Goal: Transaction & Acquisition: Purchase product/service

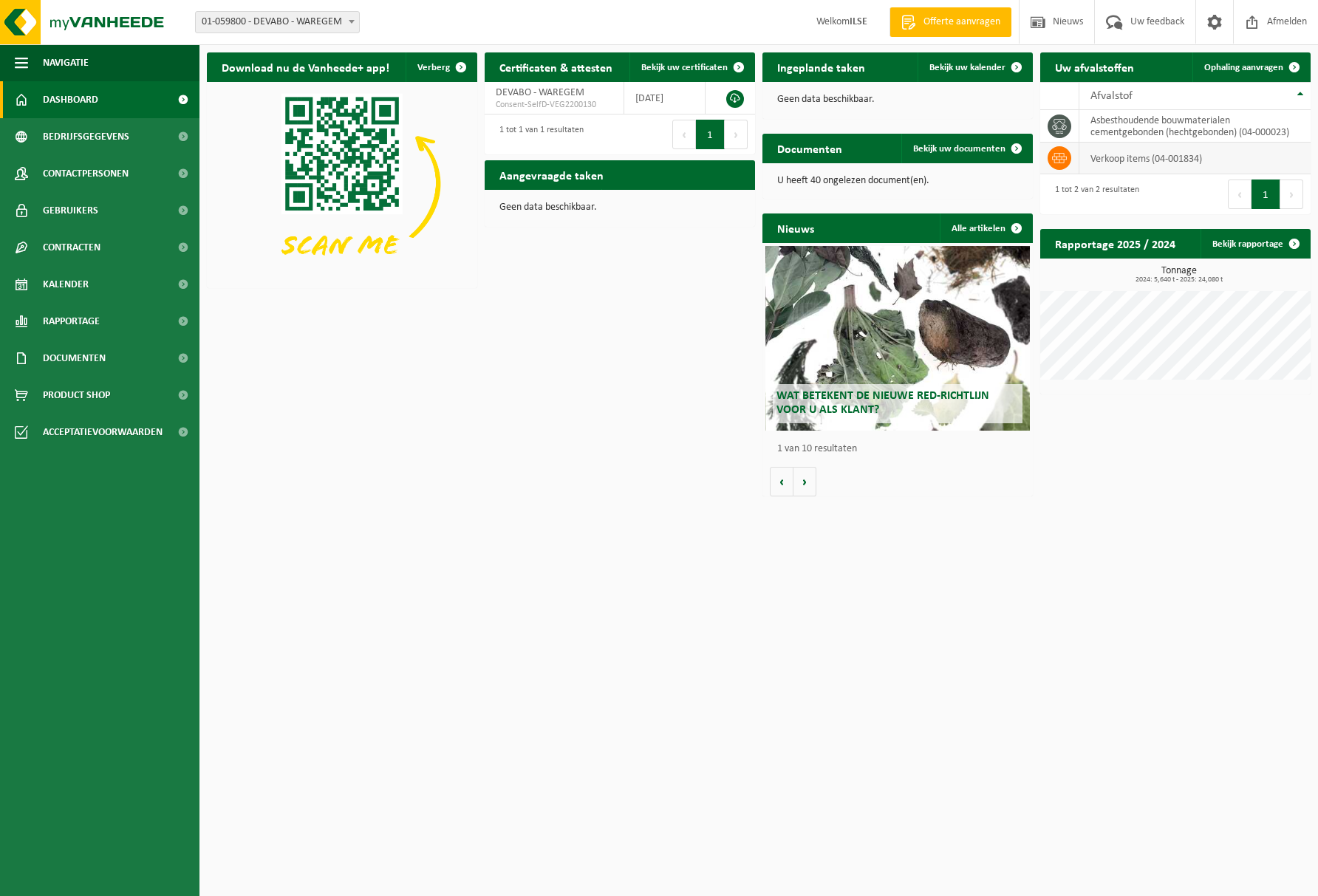
click at [1181, 159] on td "verkoop items (04-001834)" at bounding box center [1195, 158] width 232 height 32
click at [101, 393] on span "Product Shop" at bounding box center [77, 395] width 67 height 37
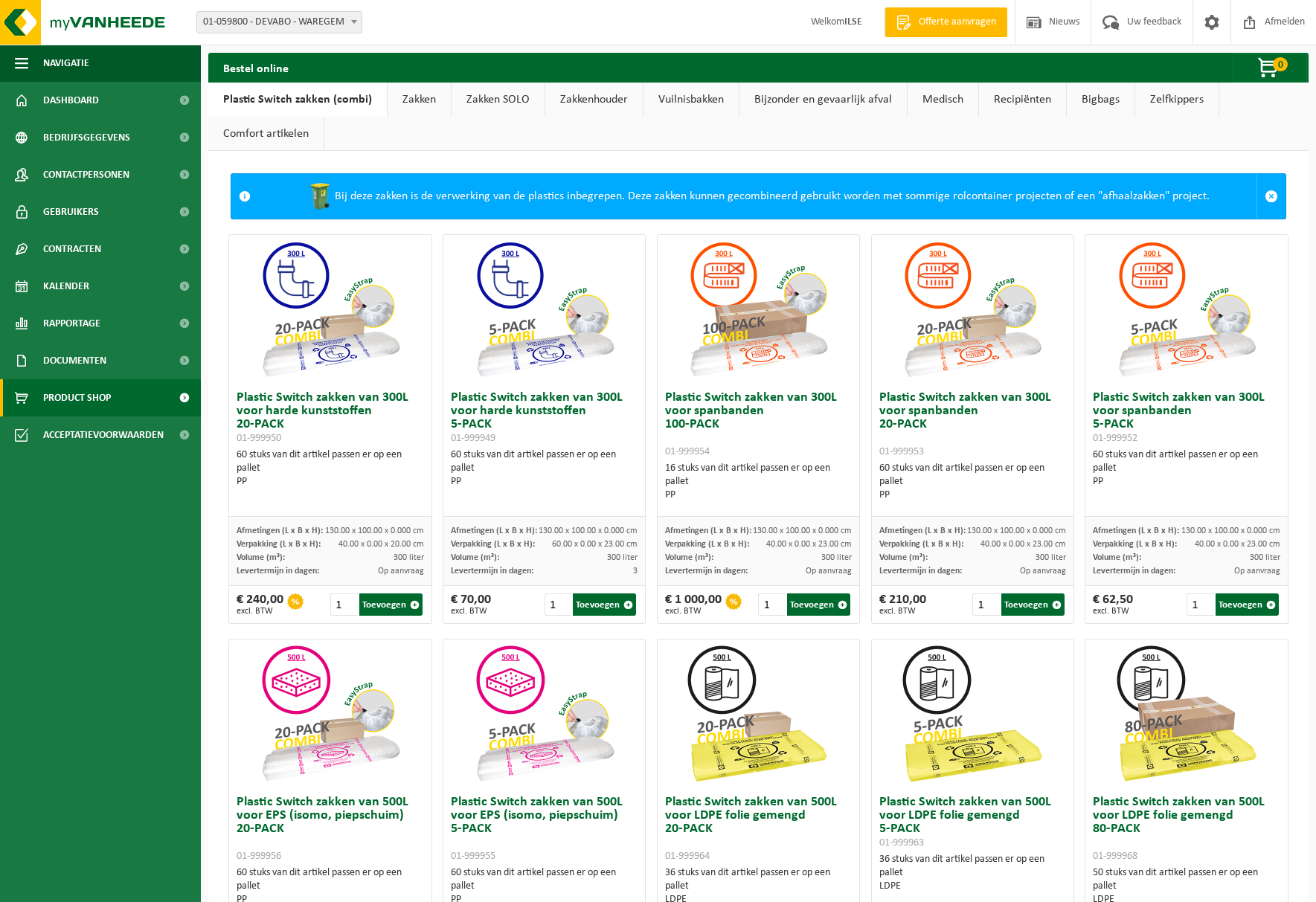
click at [419, 95] on link "Zakken" at bounding box center [418, 99] width 63 height 34
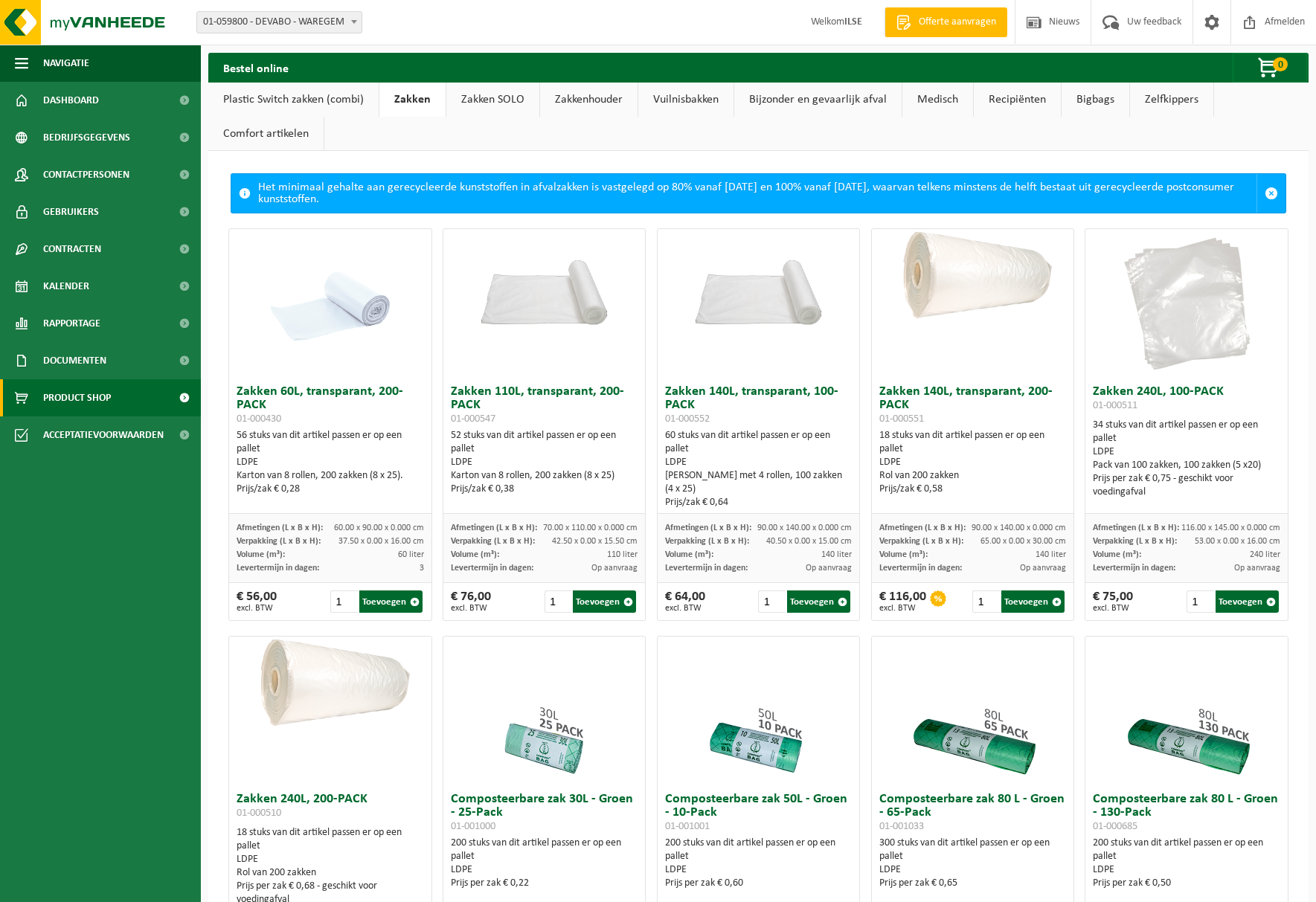
click at [482, 107] on link "Zakken SOLO" at bounding box center [492, 99] width 93 height 34
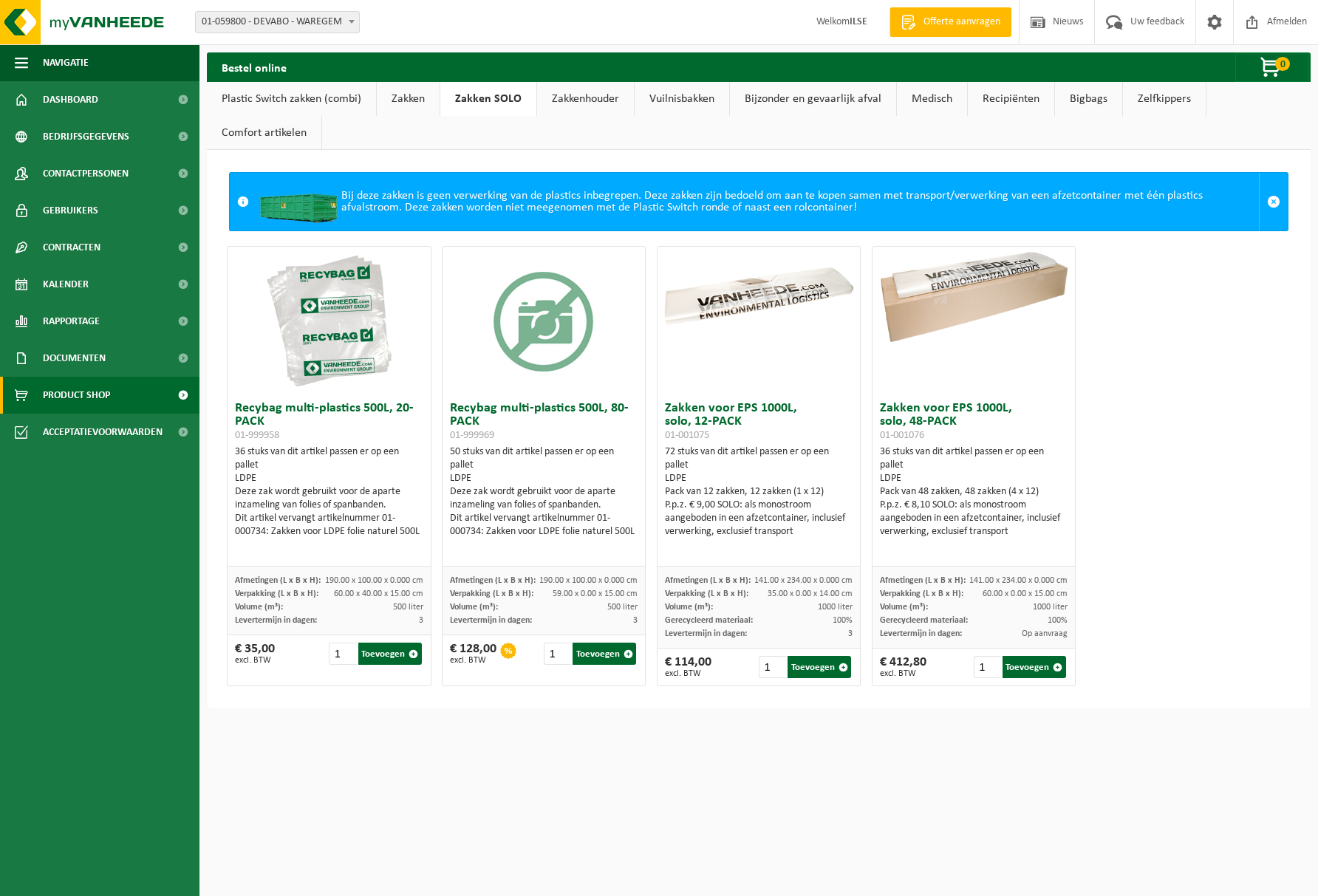
click at [566, 98] on link "Zakkenhouder" at bounding box center [585, 98] width 97 height 34
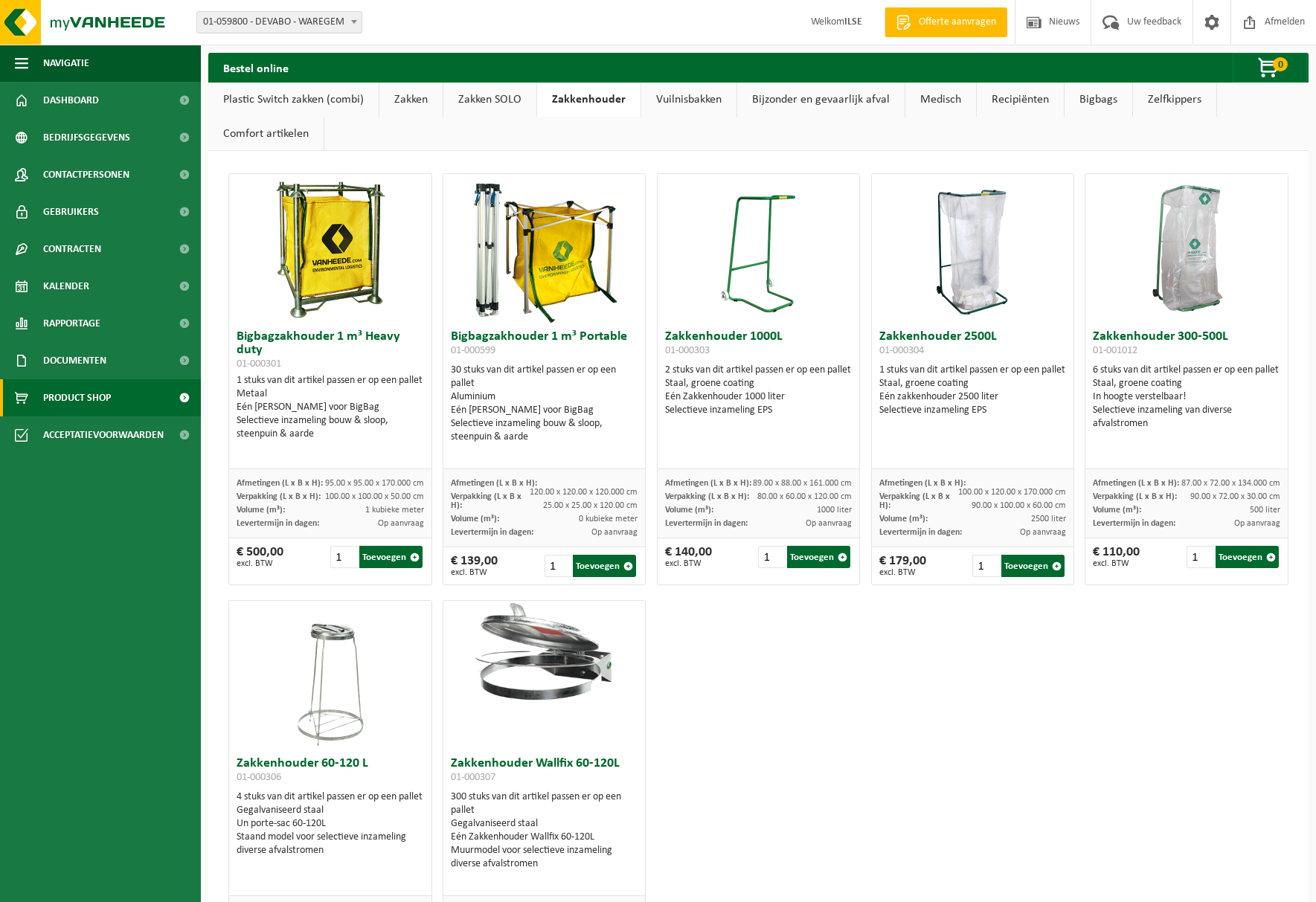
click at [1094, 97] on link "Bigbags" at bounding box center [1099, 99] width 68 height 34
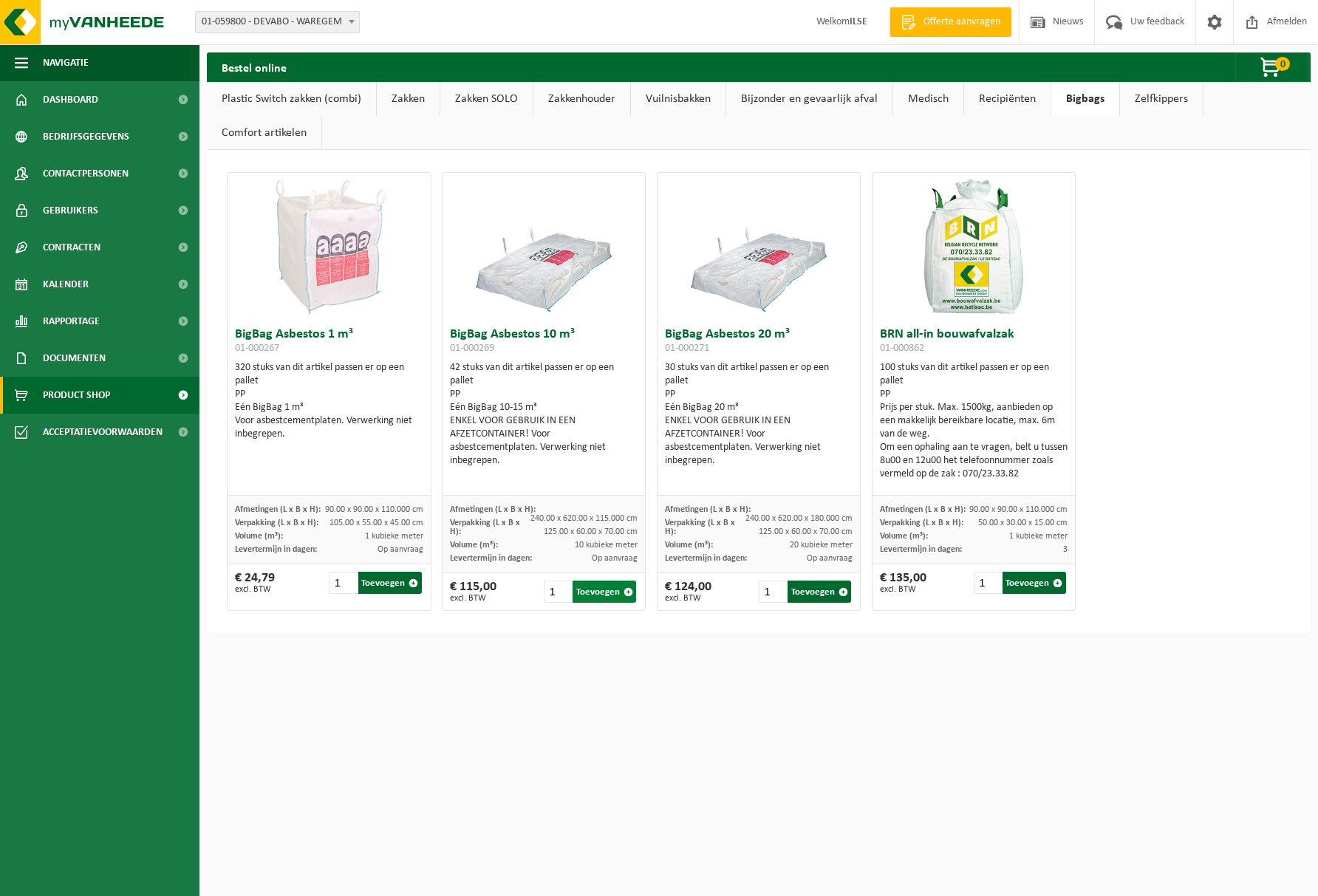
click at [594, 594] on button "Toevoegen" at bounding box center [604, 592] width 64 height 22
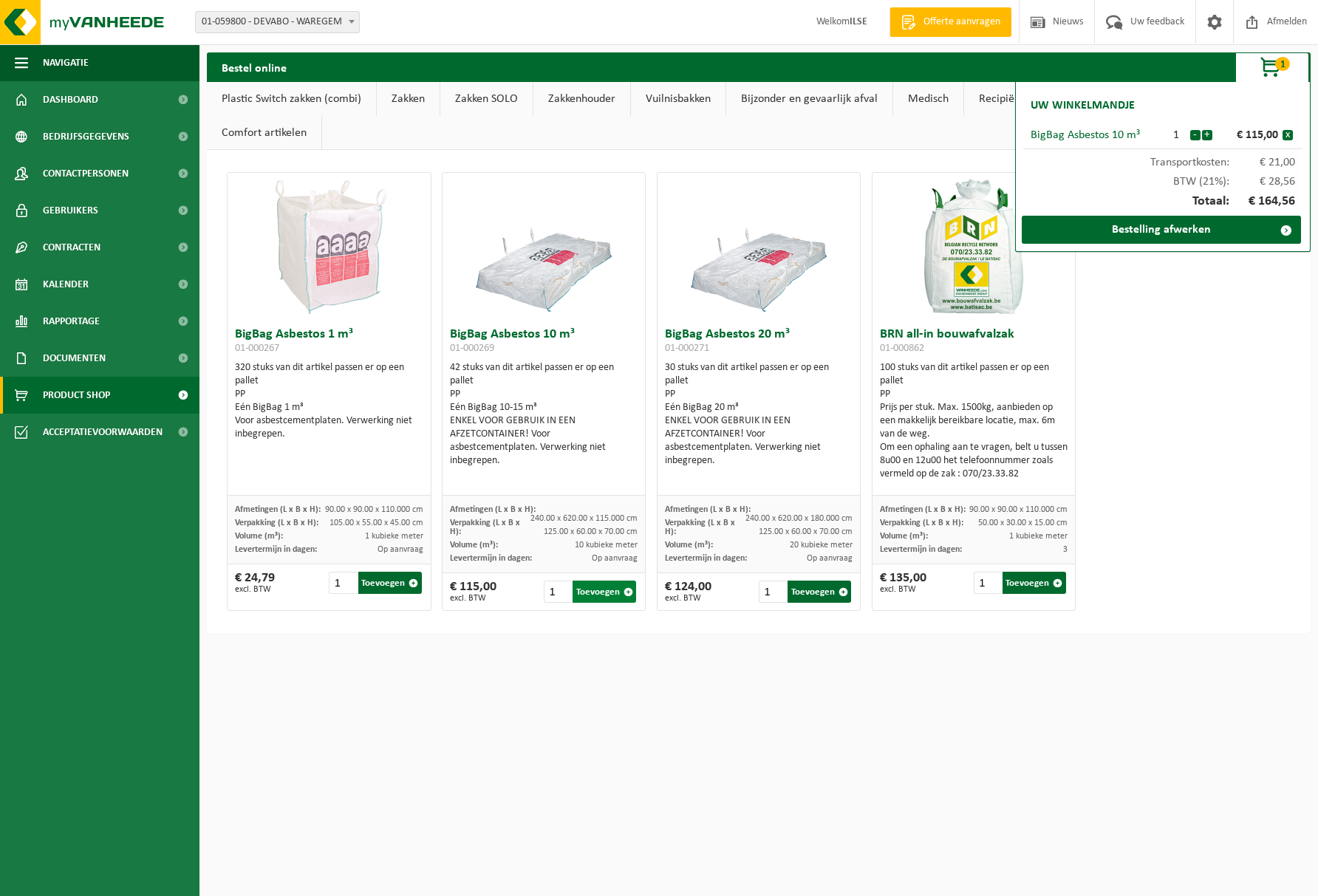
click at [591, 586] on button "Toevoegen" at bounding box center [604, 592] width 64 height 22
click at [588, 592] on button "Toevoegen" at bounding box center [604, 592] width 64 height 22
click at [613, 594] on button "Toevoegen" at bounding box center [604, 592] width 64 height 22
click at [556, 587] on input "2" at bounding box center [557, 592] width 27 height 22
click at [556, 587] on input "3" at bounding box center [557, 592] width 27 height 22
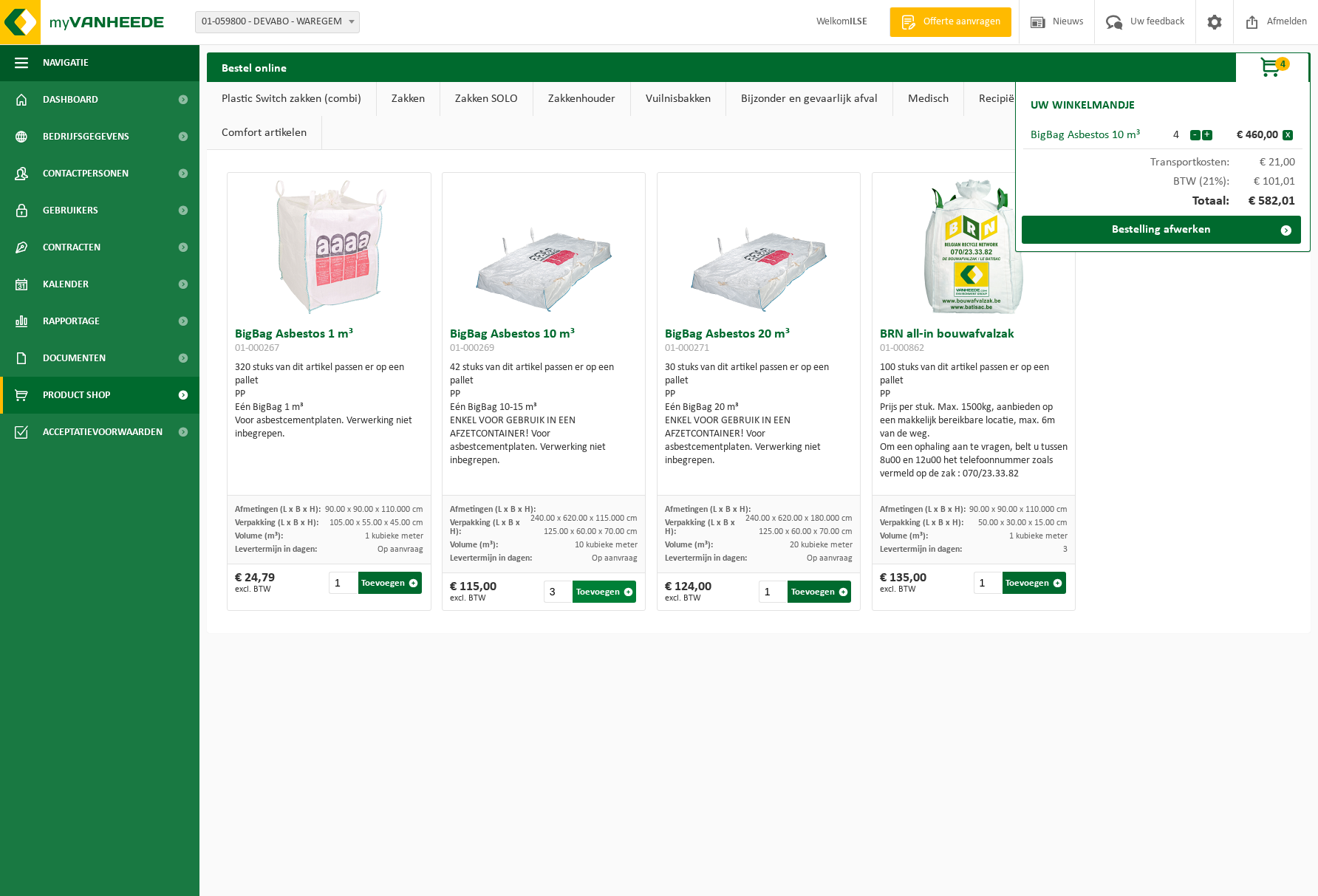
click at [602, 588] on button "Toevoegen" at bounding box center [604, 592] width 64 height 22
type input "1"
click at [1196, 136] on button "-" at bounding box center [1195, 135] width 10 height 10
click at [1196, 135] on button "-" at bounding box center [1195, 135] width 10 height 10
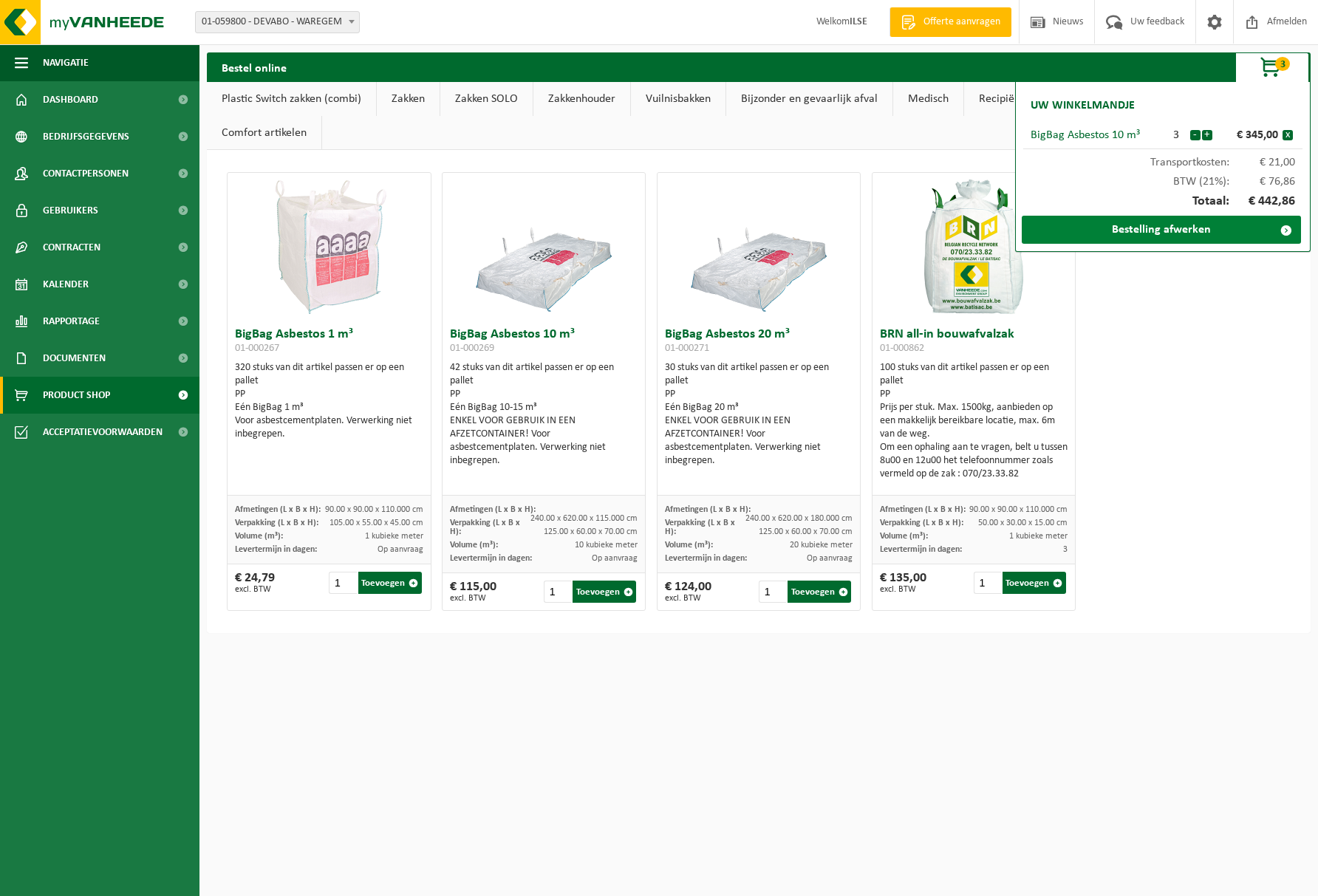
click at [1181, 232] on link "Bestelling afwerken" at bounding box center [1161, 230] width 279 height 28
